Goal: Task Accomplishment & Management: Use online tool/utility

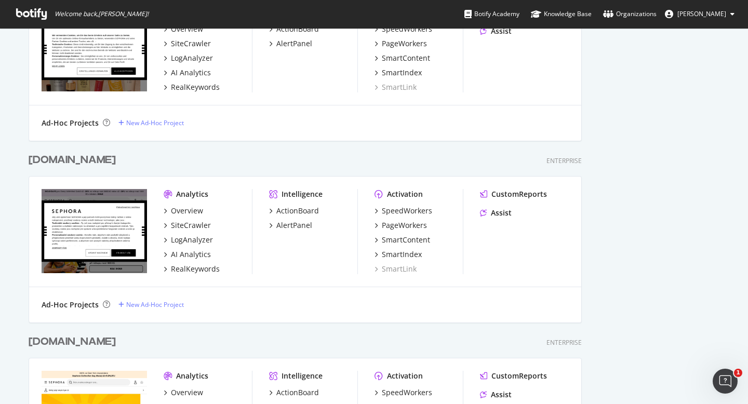
scroll to position [1555, 0]
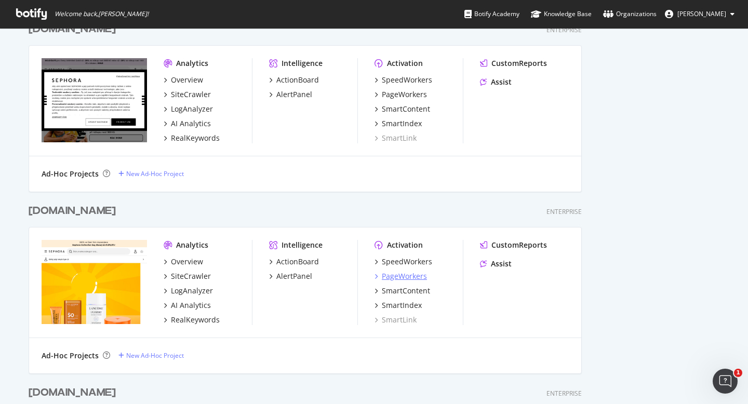
click at [425, 279] on div "PageWorkers" at bounding box center [404, 276] width 45 height 10
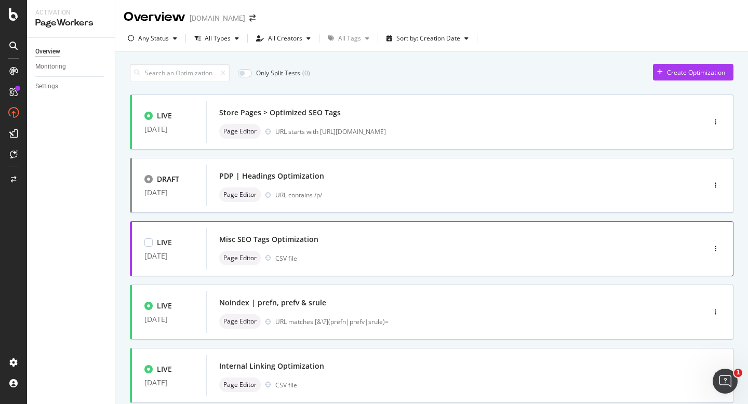
scroll to position [98, 0]
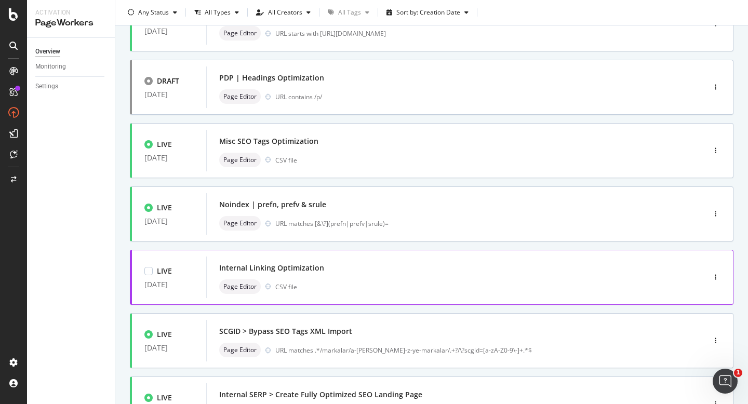
click at [311, 284] on div "LIVE [DATE] Store Pages > Optimized SEO Tags Page Editor URL starts with [URL][…" at bounding box center [432, 324] width 604 height 656
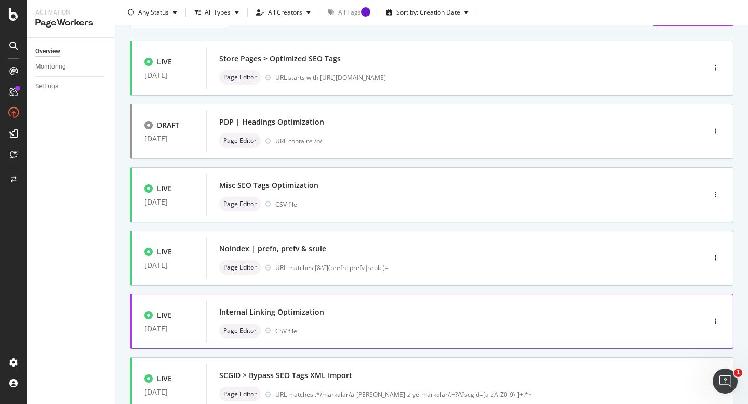
scroll to position [145, 0]
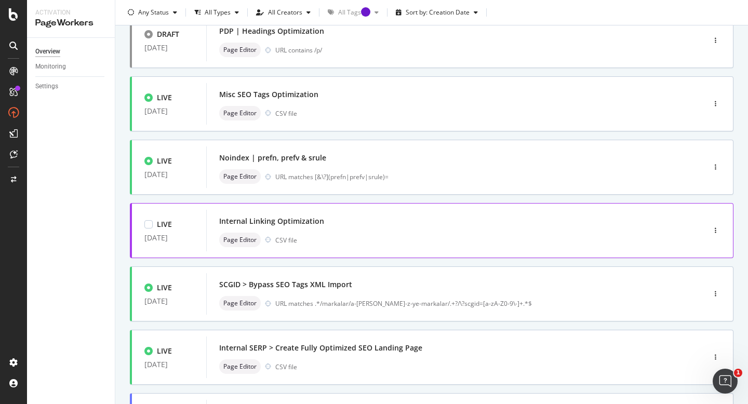
click at [354, 219] on div "Internal Linking Optimization" at bounding box center [440, 221] width 442 height 15
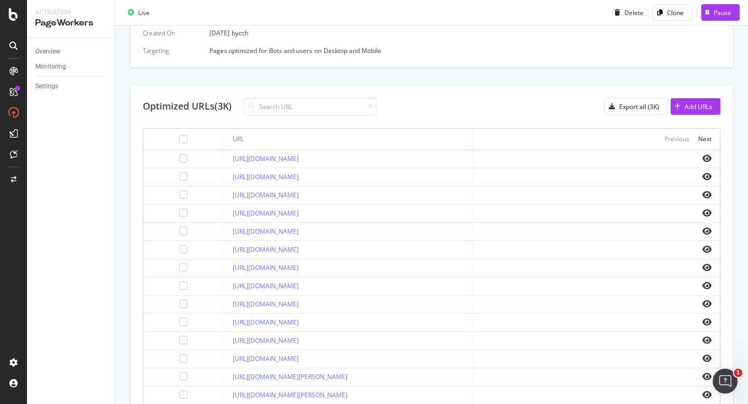
scroll to position [295, 0]
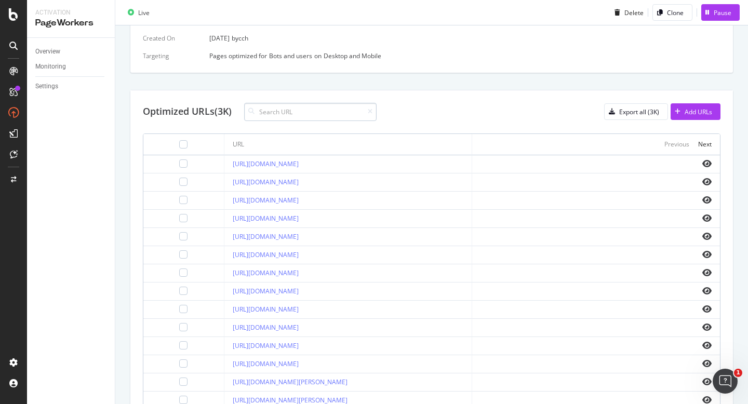
click at [329, 115] on input at bounding box center [310, 112] width 133 height 18
type input "/p/"
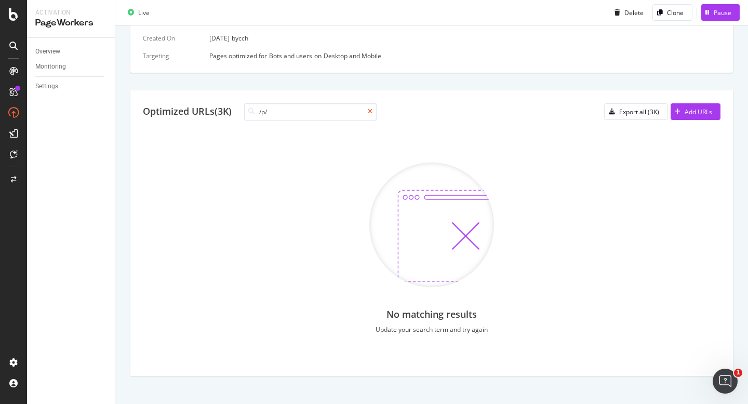
click at [373, 114] on icon at bounding box center [370, 112] width 5 height 6
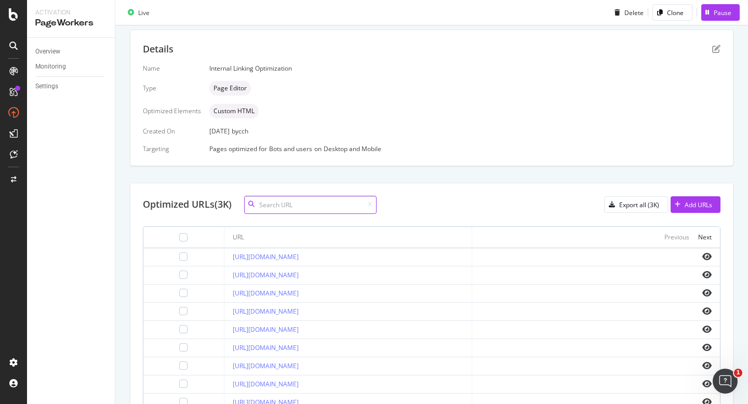
scroll to position [0, 0]
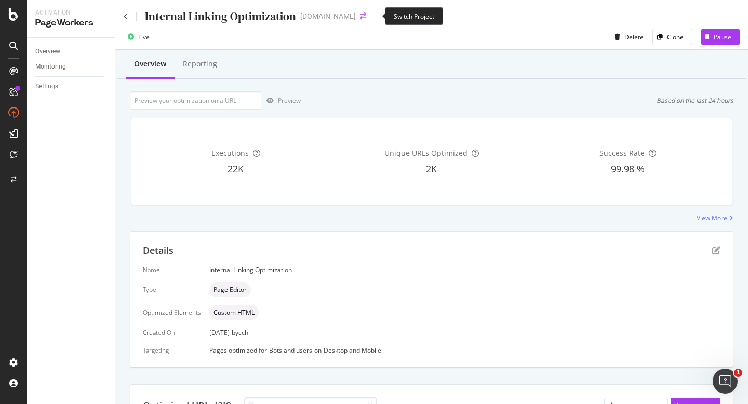
click at [366, 15] on icon "arrow-right-arrow-left" at bounding box center [363, 15] width 6 height 7
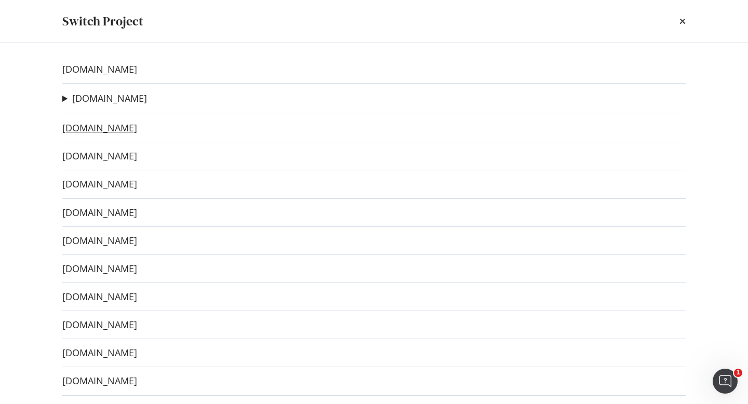
click at [108, 128] on link "[DOMAIN_NAME]" at bounding box center [99, 128] width 75 height 11
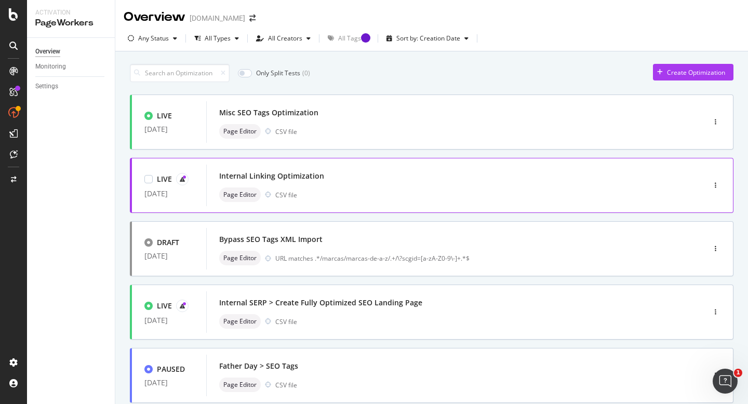
click at [284, 178] on div "Internal Linking Optimization" at bounding box center [271, 176] width 105 height 10
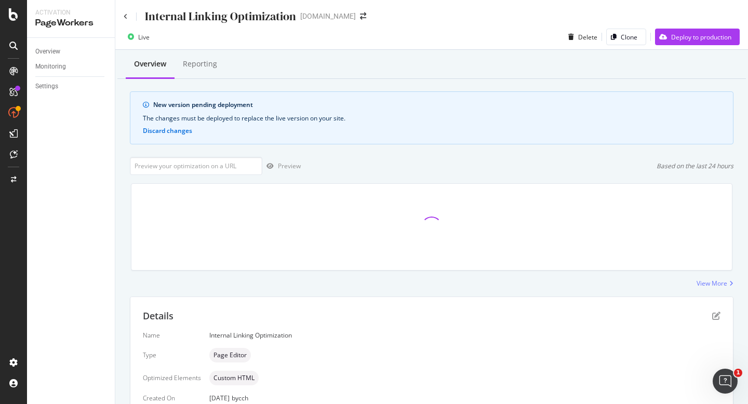
scroll to position [244, 0]
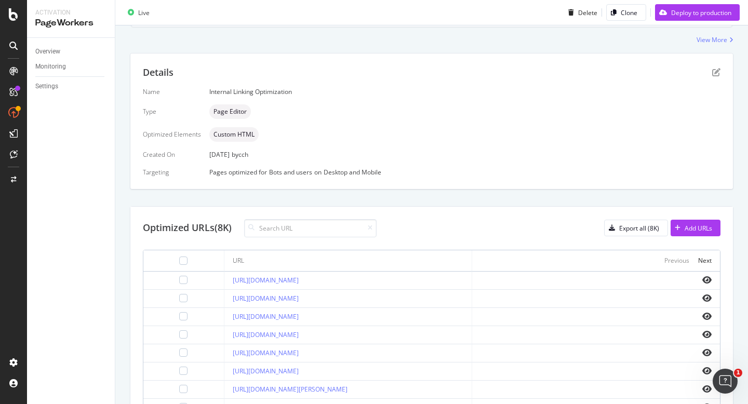
click at [286, 11] on div "Live Delete Clone Deploy to production" at bounding box center [431, 14] width 633 height 21
